Goal: Find specific page/section

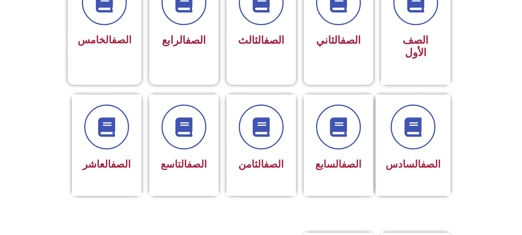
scroll to position [247, 0]
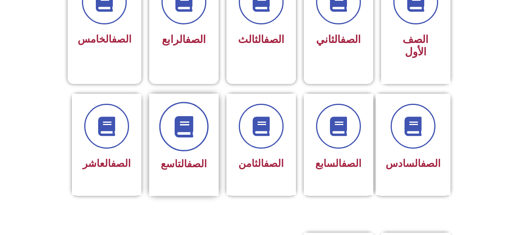
click at [171, 128] on span at bounding box center [183, 126] width 49 height 49
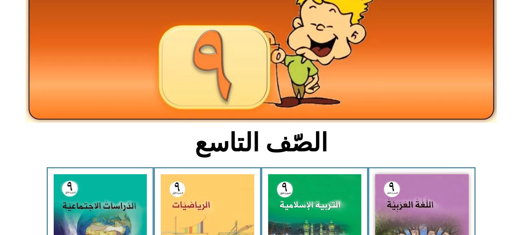
scroll to position [139, 0]
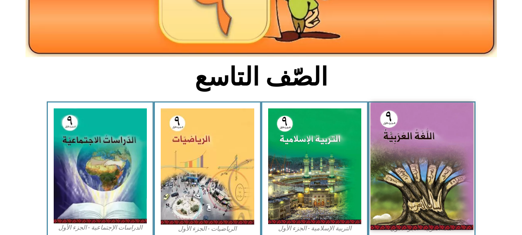
click at [396, 156] on img at bounding box center [422, 165] width 103 height 127
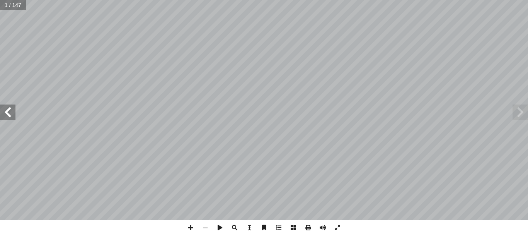
click at [1, 111] on span at bounding box center [7, 111] width 15 height 15
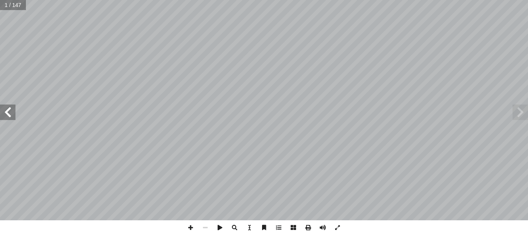
click at [1, 111] on span at bounding box center [7, 111] width 15 height 15
click at [522, 115] on span at bounding box center [520, 111] width 15 height 15
click at [189, 230] on span at bounding box center [190, 227] width 15 height 15
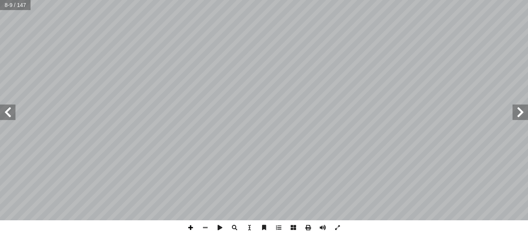
click at [189, 230] on span at bounding box center [190, 227] width 15 height 15
click at [207, 229] on span at bounding box center [205, 227] width 15 height 15
